Goal: Information Seeking & Learning: Learn about a topic

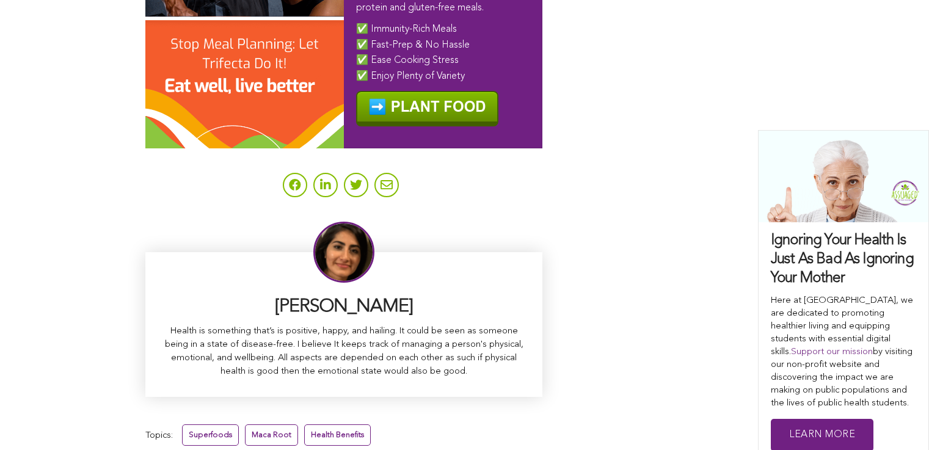
scroll to position [7715, 0]
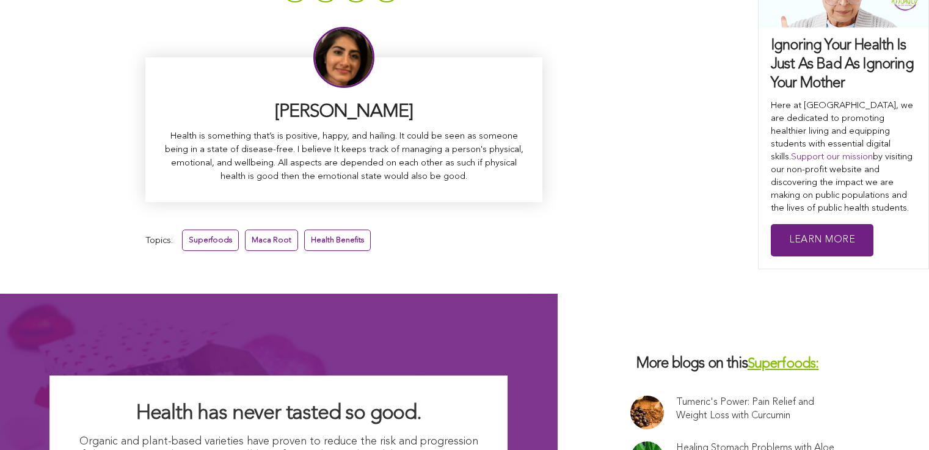
click at [748, 357] on link "Superfoods:" at bounding box center [783, 364] width 71 height 14
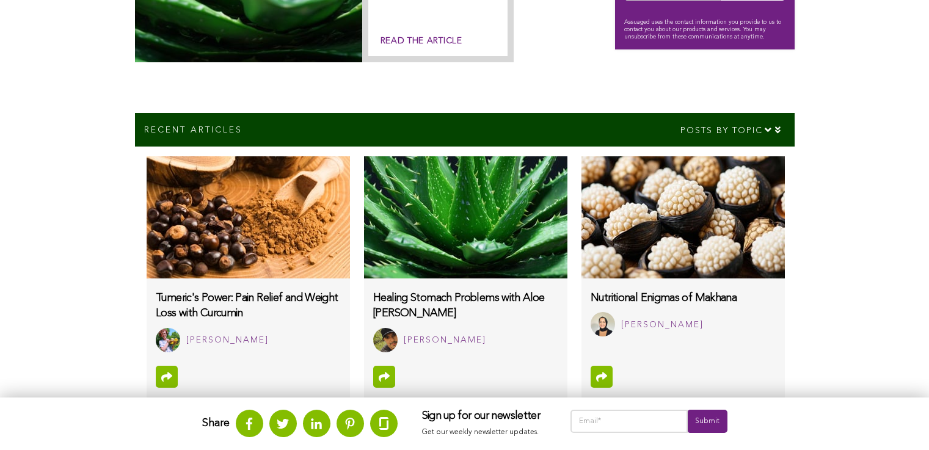
scroll to position [742, 0]
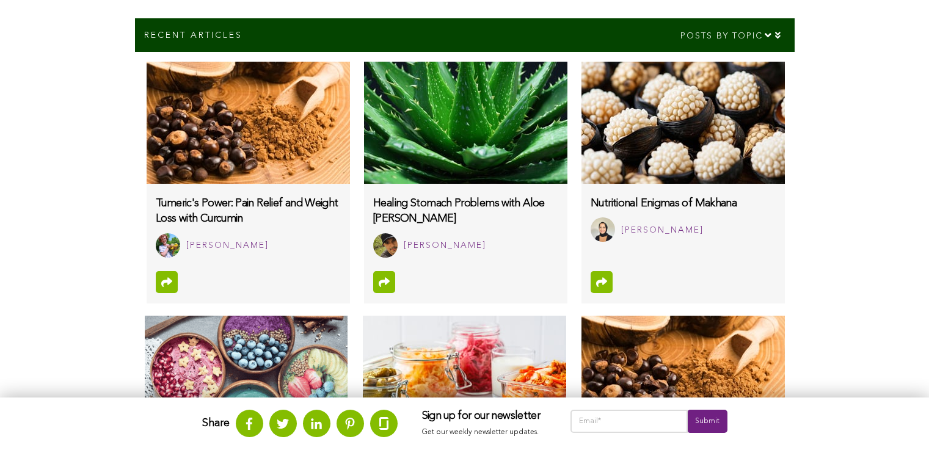
click at [87, 436] on html "WHAT WE DO & WHY SUPPORT OUR 501(c)(3) NON-PROFIT STUDENT INTERNSHIP YOUTUBE CO…" at bounding box center [464, 406] width 929 height 2297
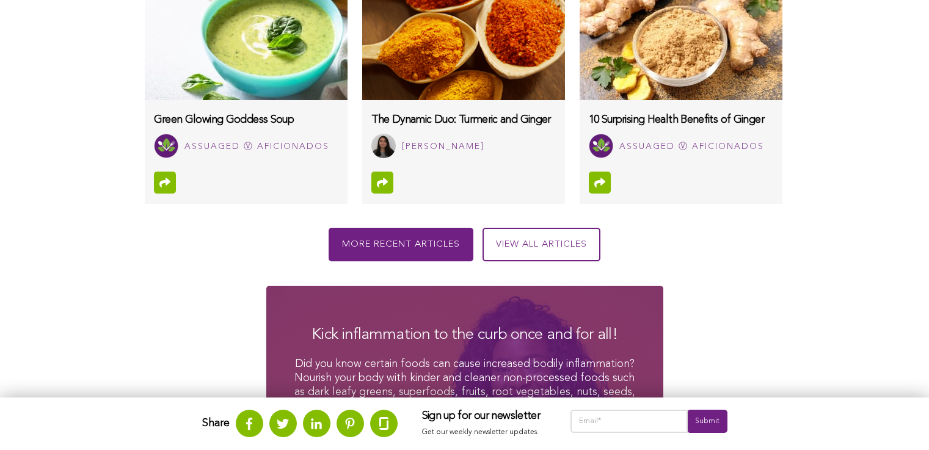
scroll to position [1435, 0]
